Goal: Task Accomplishment & Management: Use online tool/utility

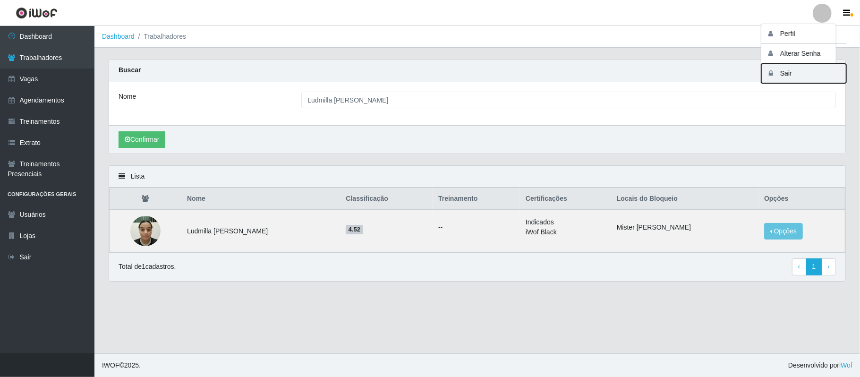
click at [790, 73] on button "Sair" at bounding box center [803, 73] width 85 height 19
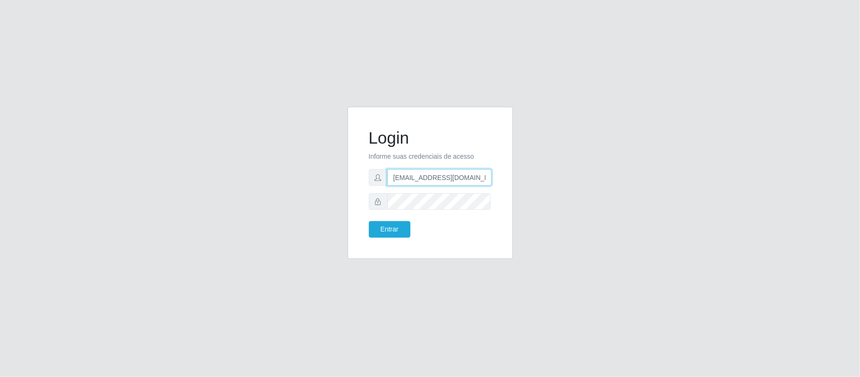
drag, startPoint x: 440, startPoint y: 178, endPoint x: 518, endPoint y: 174, distance: 78.1
click at [518, 174] on div "Login Informe suas credenciais de acesso [EMAIL_ADDRESS][DOMAIN_NAME] Entrar" at bounding box center [430, 188] width 179 height 163
type input "[EMAIL_ADDRESS][DOMAIN_NAME]"
click at [388, 230] on button "Entrar" at bounding box center [390, 229] width 42 height 17
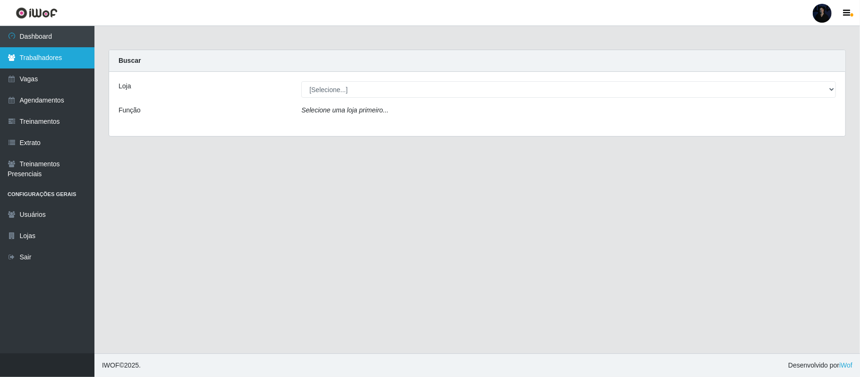
click at [54, 60] on link "Trabalhadores" at bounding box center [47, 57] width 94 height 21
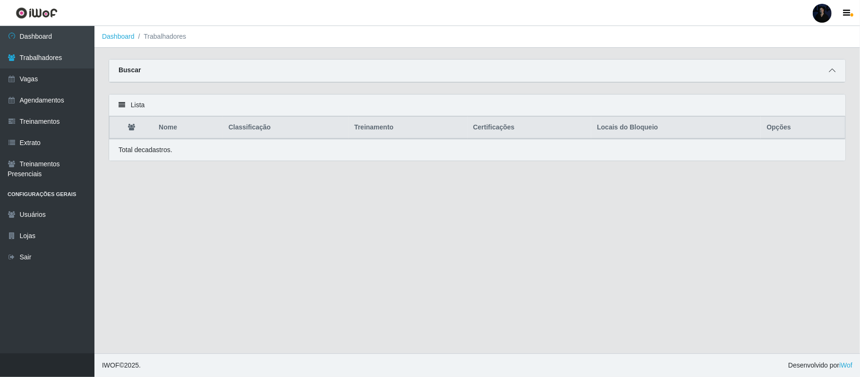
click at [829, 70] on icon at bounding box center [832, 70] width 7 height 7
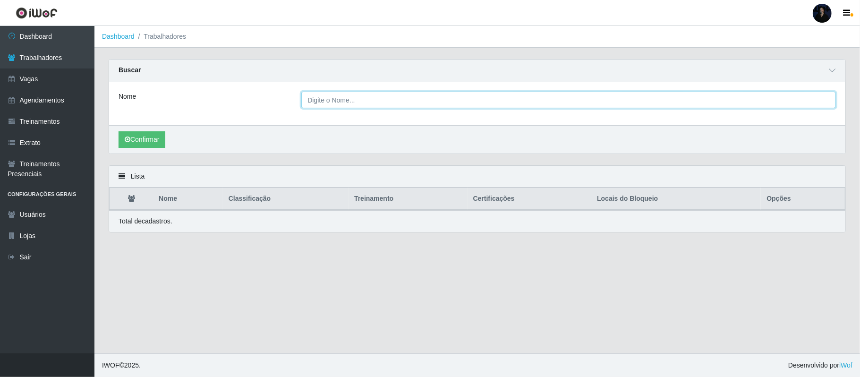
click at [424, 101] on input "Nome" at bounding box center [568, 100] width 535 height 17
paste input "[PERSON_NAME]"
type input "[PERSON_NAME]"
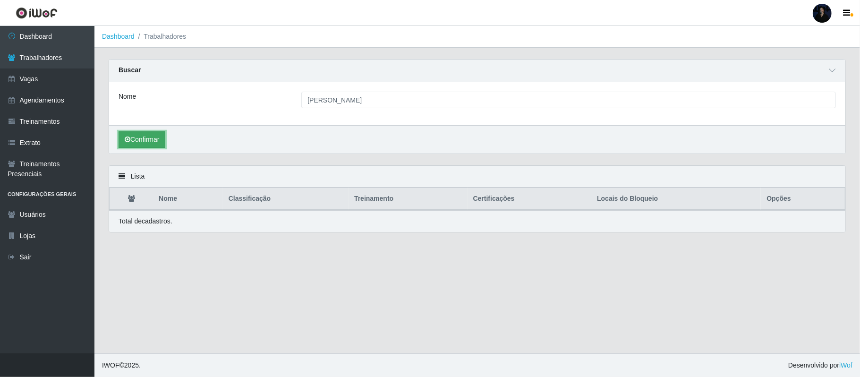
click at [131, 143] on button "Confirmar" at bounding box center [142, 139] width 47 height 17
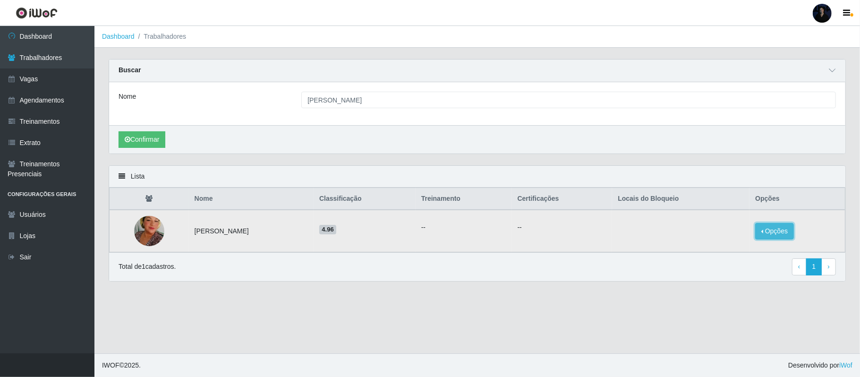
click at [781, 238] on button "Opções" at bounding box center [774, 231] width 39 height 17
click at [726, 224] on button "Bloquear - Empresa" at bounding box center [715, 220] width 76 height 20
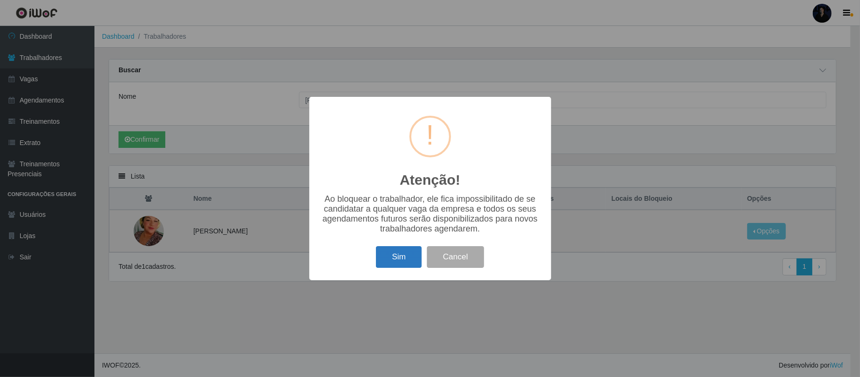
click at [384, 256] on button "Sim" at bounding box center [399, 257] width 46 height 22
